Goal: Task Accomplishment & Management: Use online tool/utility

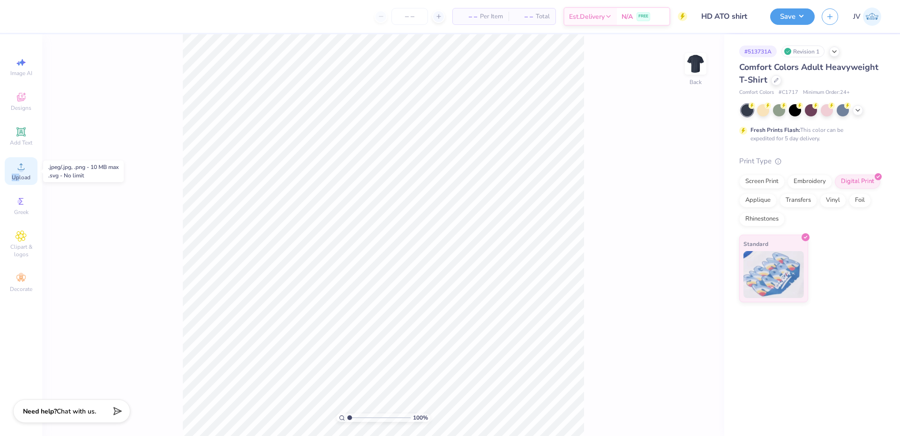
click at [21, 172] on div "Upload" at bounding box center [21, 171] width 33 height 28
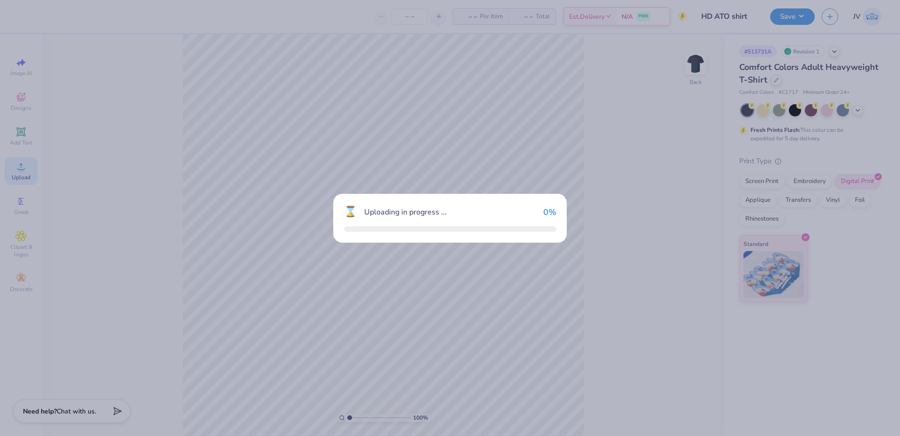
click at [106, 10] on div "⌛ Uploading in progress ... 0 %" at bounding box center [450, 218] width 900 height 436
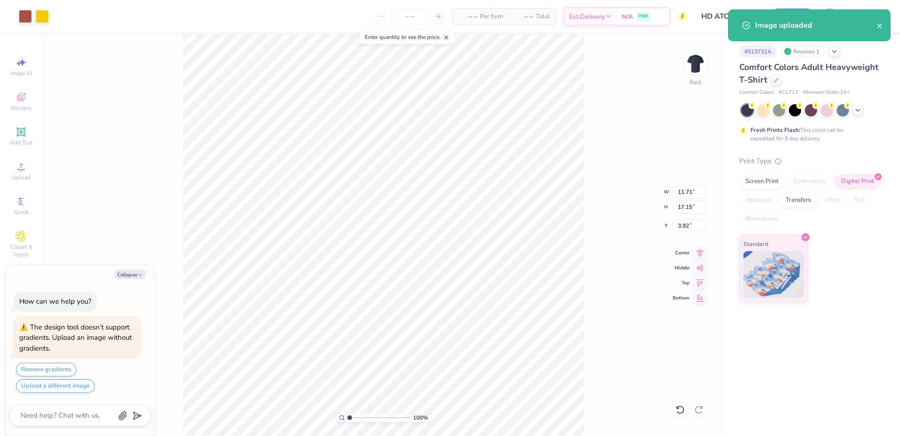
type textarea "x"
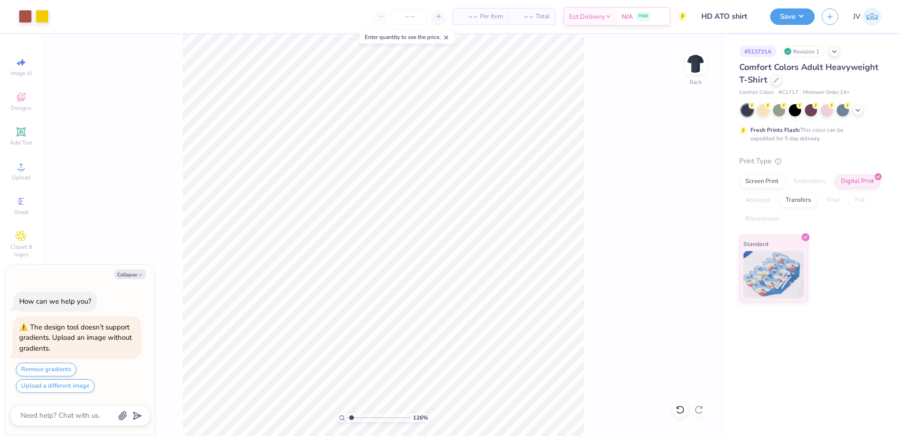
type input "1.34"
click at [352, 420] on input "range" at bounding box center [378, 417] width 63 height 8
click at [129, 275] on button "Collapse" at bounding box center [129, 274] width 31 height 10
type textarea "x"
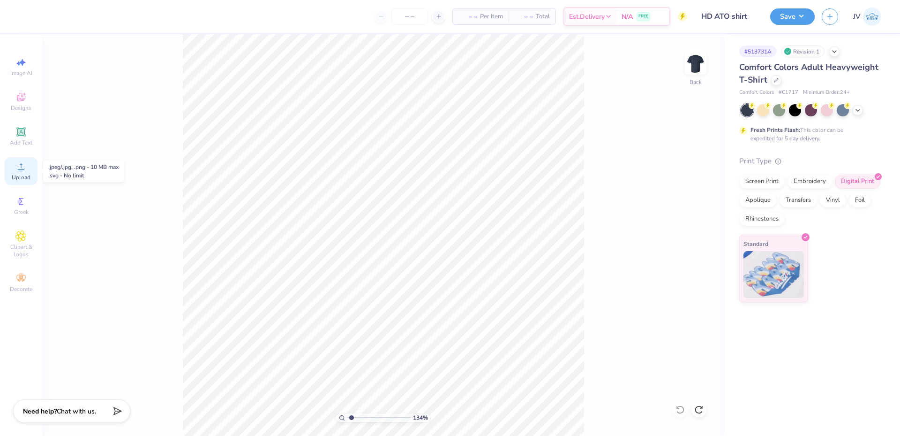
click at [26, 175] on span "Upload" at bounding box center [21, 177] width 19 height 8
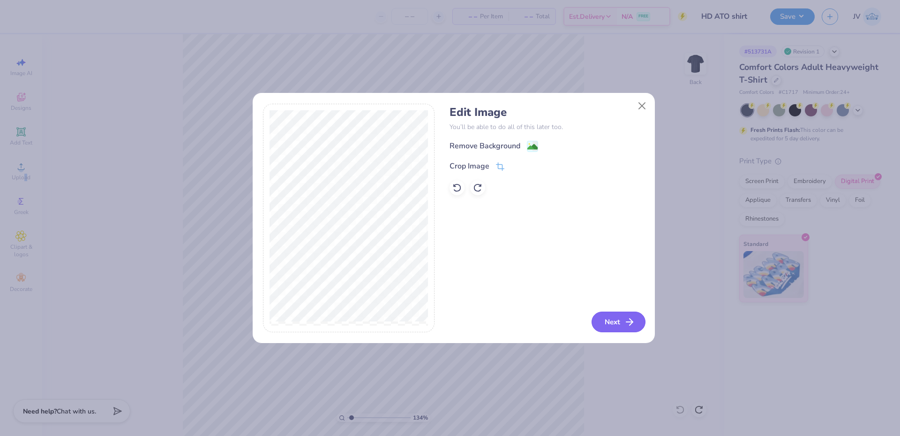
click at [613, 323] on button "Next" at bounding box center [619, 321] width 54 height 21
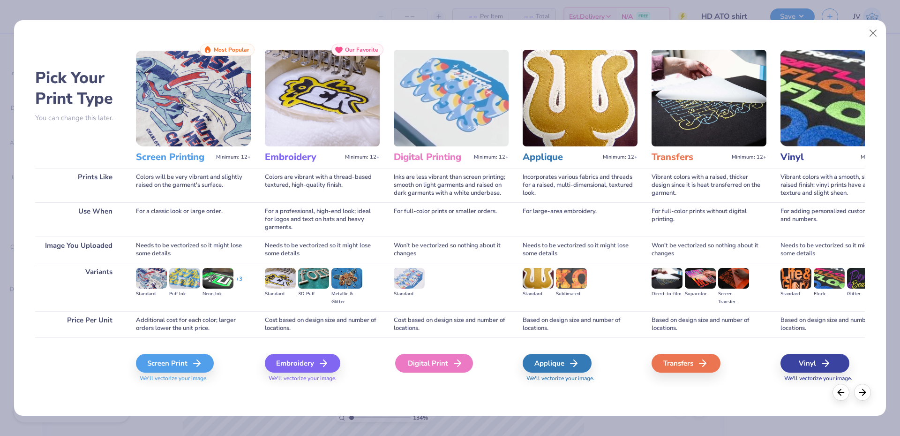
click at [452, 362] on icon at bounding box center [457, 362] width 11 height 11
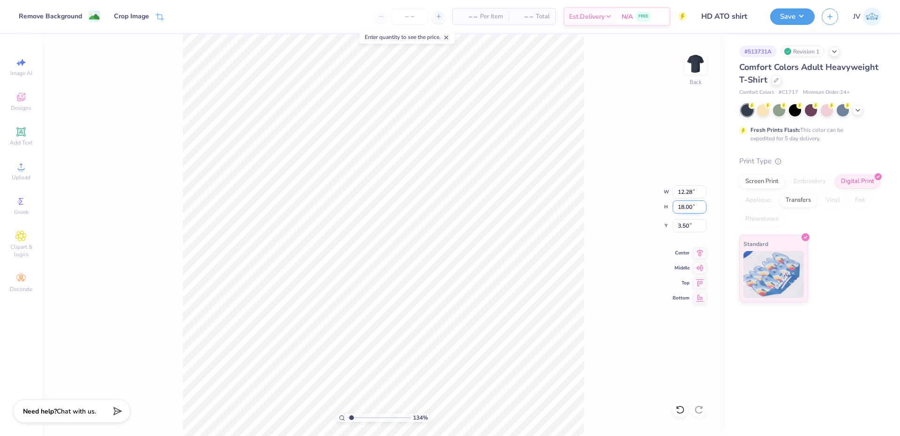
click at [688, 203] on input "18.00" at bounding box center [690, 206] width 34 height 13
type input "7"
type input "4.78"
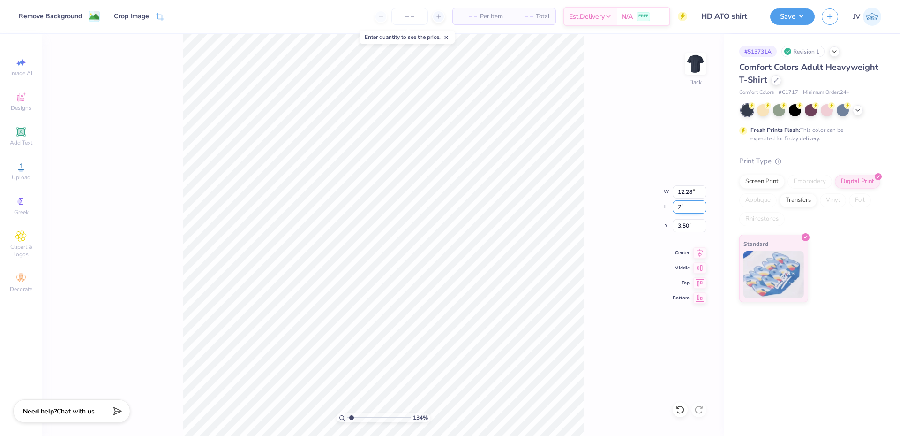
type input "7.00"
type input "9.00"
click at [680, 210] on input "7.00" at bounding box center [690, 206] width 34 height 13
type input "7.5"
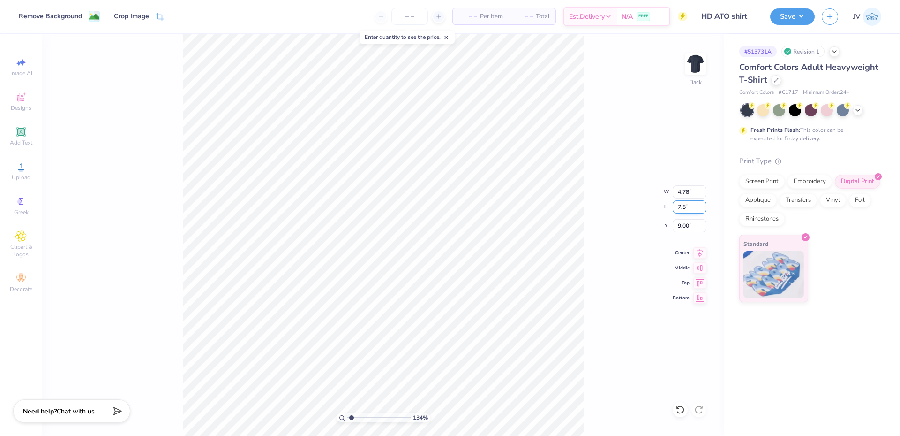
type input "5.12"
type input "7.50"
click at [683, 226] on input "8.75" at bounding box center [690, 225] width 34 height 13
click at [687, 222] on input "17.00" at bounding box center [690, 225] width 34 height 13
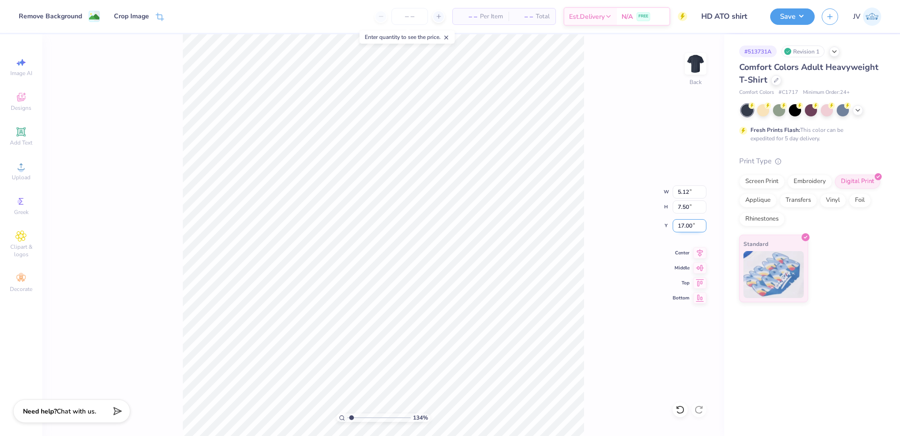
click at [687, 222] on input "17.00" at bounding box center [690, 225] width 34 height 13
type input "3.00"
drag, startPoint x: 350, startPoint y: 416, endPoint x: 342, endPoint y: 416, distance: 8.0
type input "1"
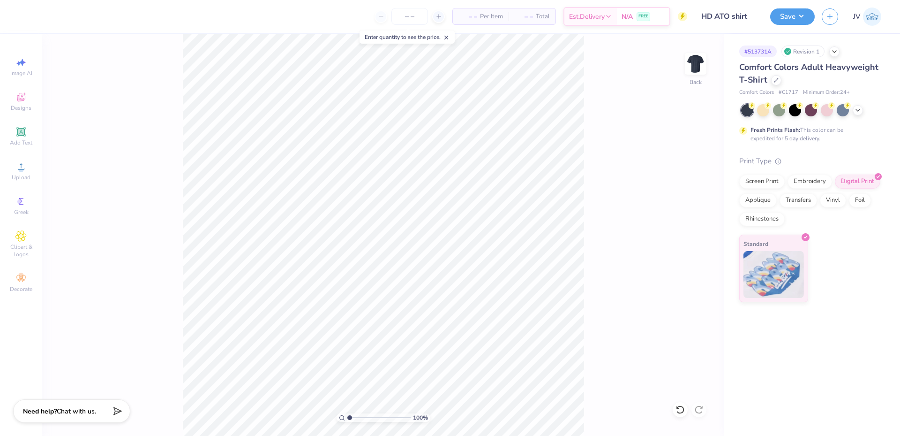
click at [347, 416] on input "range" at bounding box center [378, 417] width 63 height 8
click at [686, 188] on input "5.12" at bounding box center [690, 191] width 34 height 13
type input "5.00"
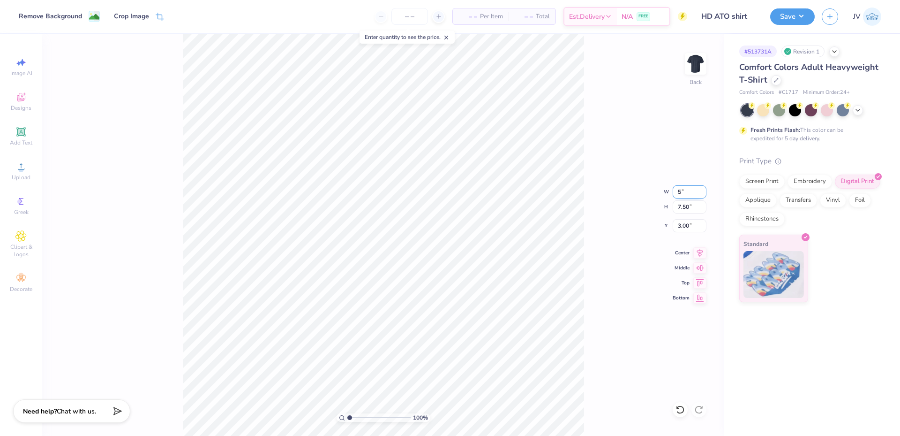
type input "7.33"
click at [686, 229] on input "3.09" at bounding box center [690, 225] width 34 height 13
type input "3.00"
click at [796, 17] on button "Save" at bounding box center [792, 15] width 45 height 16
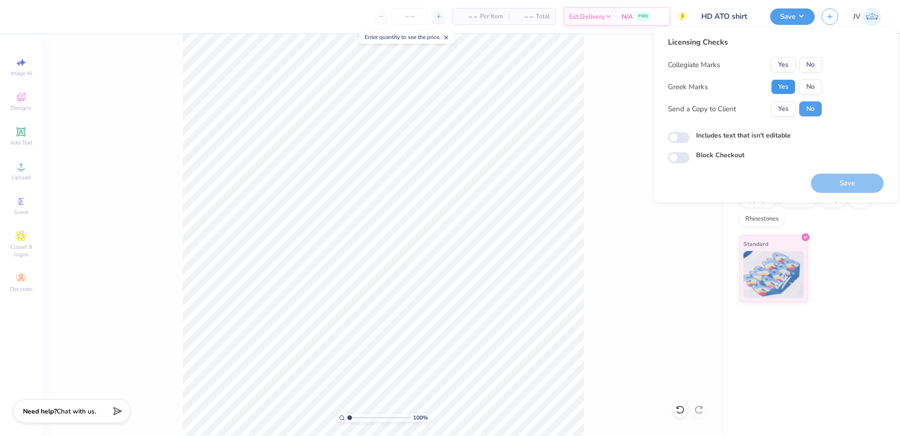
click at [780, 88] on button "Yes" at bounding box center [783, 86] width 24 height 15
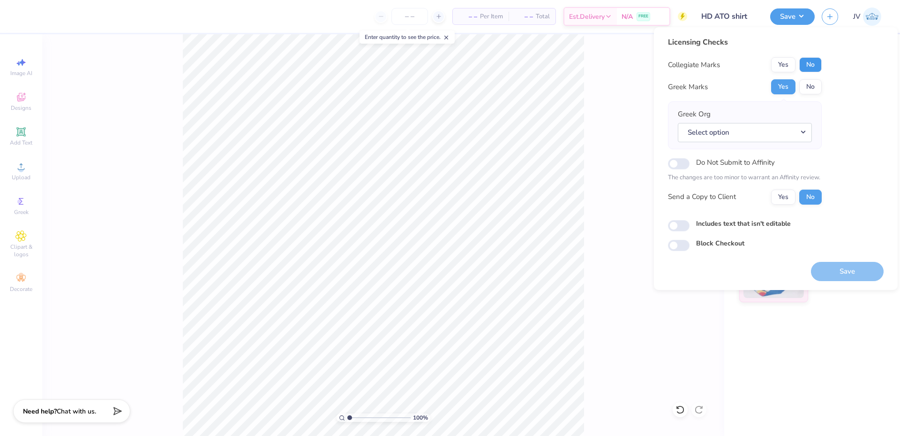
click at [813, 60] on button "No" at bounding box center [810, 64] width 23 height 15
click at [756, 130] on button "Select option" at bounding box center [745, 132] width 134 height 19
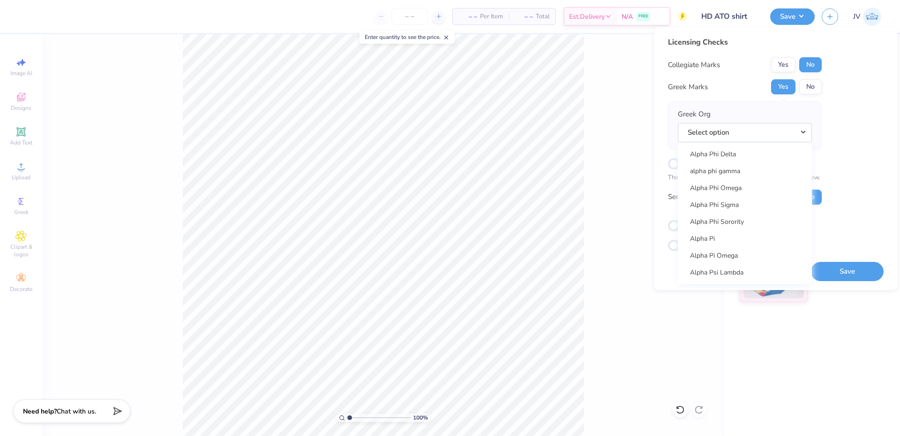
scroll to position [781, 0]
click at [732, 245] on link "Alpha Tau Omega" at bounding box center [745, 250] width 127 height 15
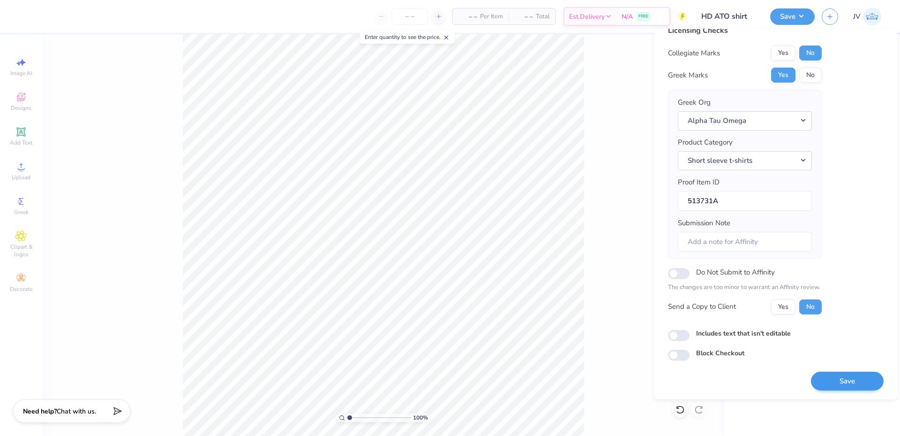
scroll to position [14, 0]
click at [834, 380] on button "Save" at bounding box center [847, 380] width 73 height 19
